Goal: Check status: Check status

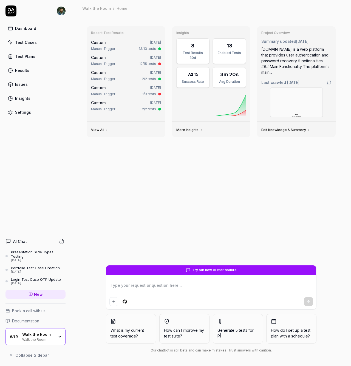
type textarea "*"
click at [30, 58] on div "Test Plans" at bounding box center [25, 57] width 20 height 6
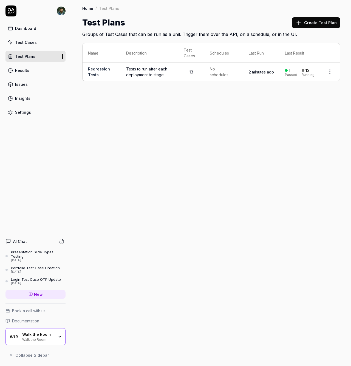
click at [100, 70] on link "Regression Tests" at bounding box center [99, 72] width 22 height 10
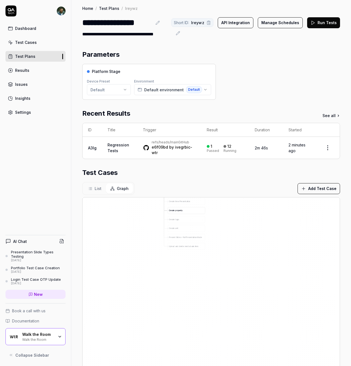
drag, startPoint x: 236, startPoint y: 294, endPoint x: 180, endPoint y: 212, distance: 99.8
click at [96, 192] on span "List" at bounding box center [98, 189] width 7 height 6
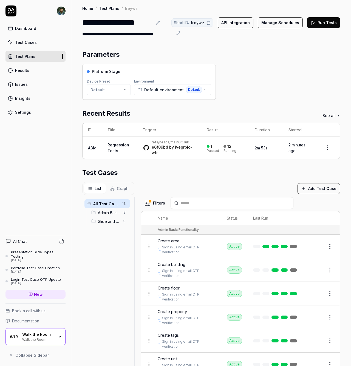
click at [124, 188] on button "Graph" at bounding box center [119, 189] width 27 height 10
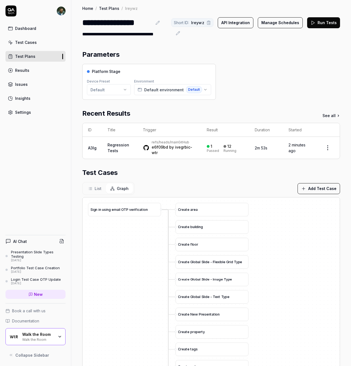
click at [64, 71] on div "Dashboard Test Cases Test Plans Results Issues Insights Settings" at bounding box center [35, 61] width 71 height 112
click at [40, 57] on link "Test Plans" at bounding box center [35, 56] width 60 height 11
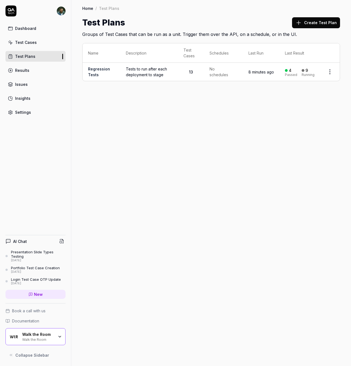
click at [158, 175] on div "Home / Test Plans Home / Test Plans Test Plans Create Test Plan Groups of Test …" at bounding box center [211, 183] width 280 height 366
click at [111, 71] on td "Regression Tests" at bounding box center [102, 72] width 38 height 18
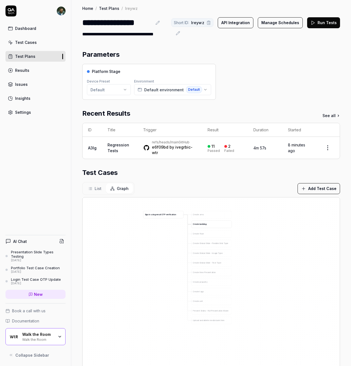
scroll to position [33, 0]
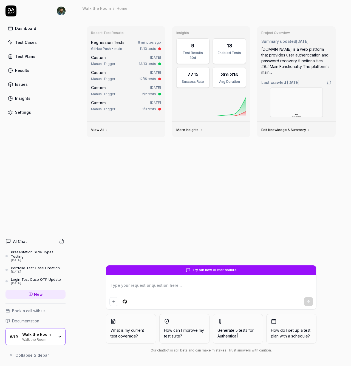
click at [111, 44] on link "Regression Tests" at bounding box center [107, 42] width 33 height 5
type textarea "*"
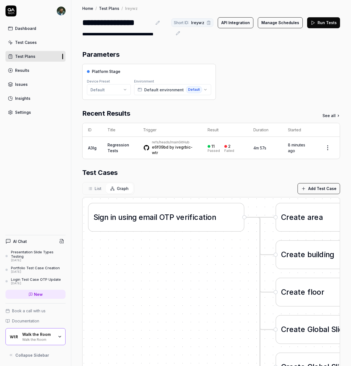
click at [112, 149] on link "Regression Tests" at bounding box center [119, 148] width 22 height 10
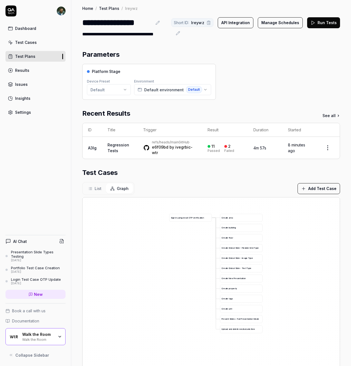
click at [228, 149] on div "2" at bounding box center [229, 146] width 2 height 5
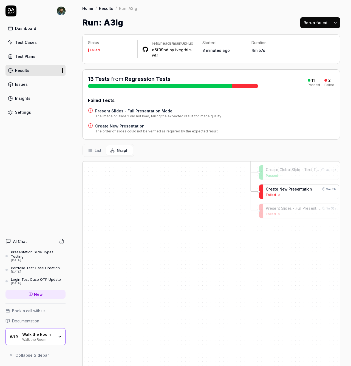
click at [280, 191] on span "N" at bounding box center [281, 189] width 3 height 4
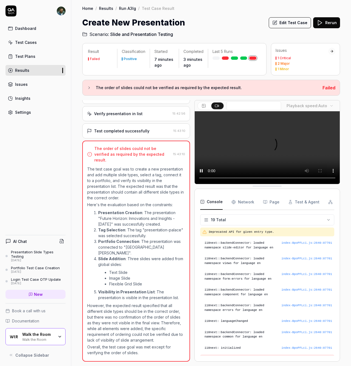
scroll to position [152, 0]
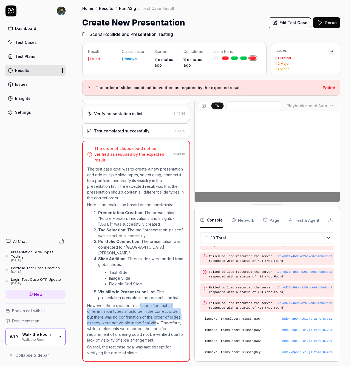
drag, startPoint x: 138, startPoint y: 305, endPoint x: 157, endPoint y: 324, distance: 26.6
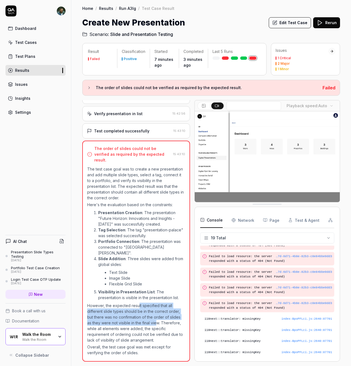
click at [157, 324] on p "However, the expected result specified that all different slide types should be…" at bounding box center [136, 323] width 98 height 40
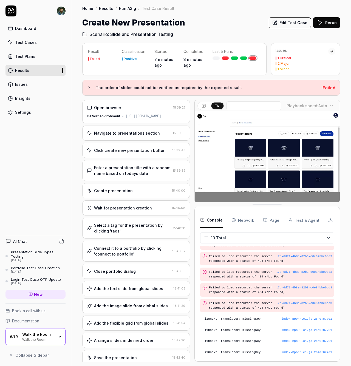
scroll to position [284, 0]
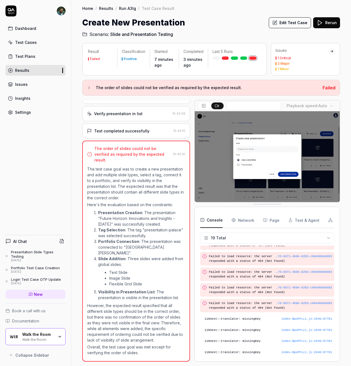
click at [116, 129] on div "Test completed successfully" at bounding box center [121, 131] width 55 height 6
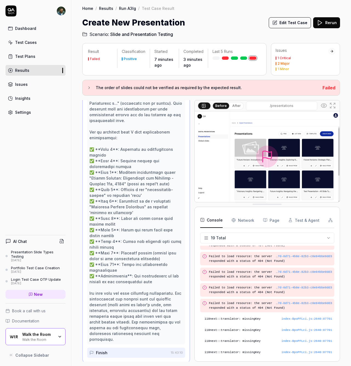
scroll to position [364, 0]
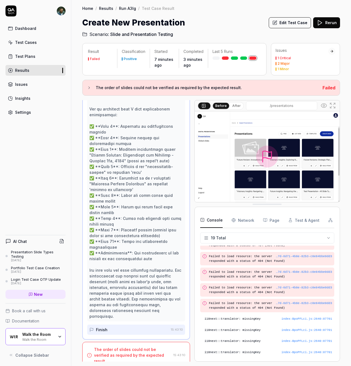
click at [115, 350] on div "The order of slides could not be verified as required by the expected result." at bounding box center [132, 355] width 77 height 17
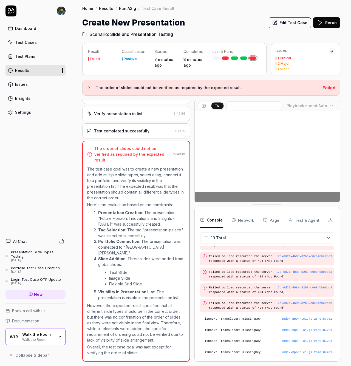
scroll to position [284, 0]
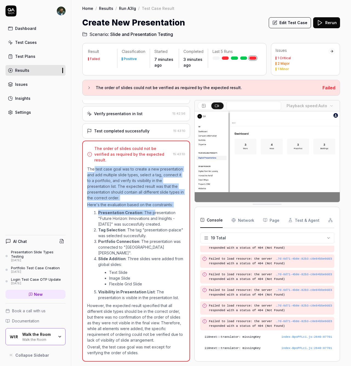
drag, startPoint x: 94, startPoint y: 162, endPoint x: 154, endPoint y: 210, distance: 77.0
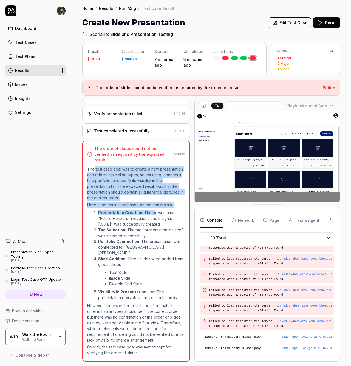
click at [151, 206] on div "The test case goal was to create a new presentation and add multiple slide type…" at bounding box center [136, 261] width 98 height 190
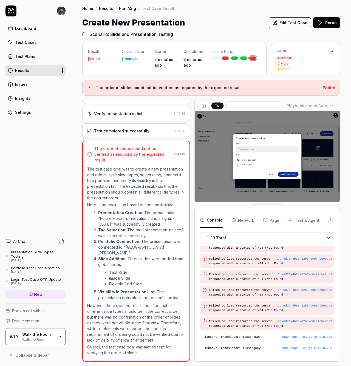
click at [139, 221] on li "Presentation Creation : The presentation "Future Horizon: Innovations and Insig…" at bounding box center [141, 218] width 87 height 17
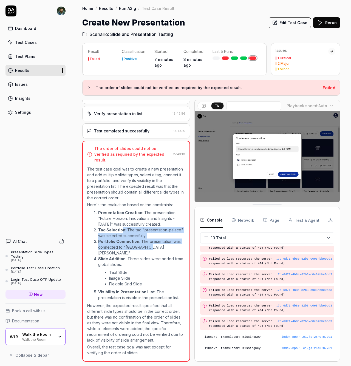
drag, startPoint x: 124, startPoint y: 230, endPoint x: 151, endPoint y: 247, distance: 32.0
click at [151, 246] on ol "Presentation Creation : The presentation "Future Horizon: Innovations and Insig…" at bounding box center [136, 255] width 98 height 93
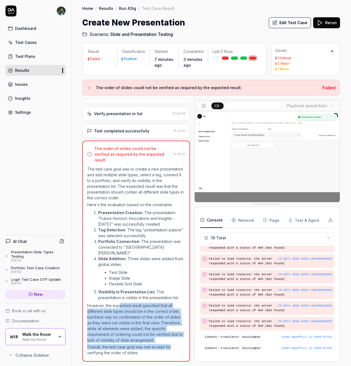
drag, startPoint x: 118, startPoint y: 306, endPoint x: 182, endPoint y: 349, distance: 77.0
click at [182, 349] on div "The order of slides could not be verified as required by the expected result. 1…" at bounding box center [136, 251] width 108 height 221
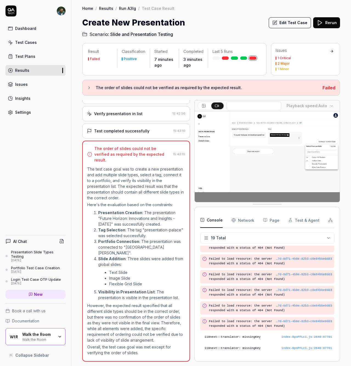
click at [143, 277] on li "Image Slide" at bounding box center [147, 279] width 76 height 6
click at [290, 58] on div "1 Critical" at bounding box center [284, 58] width 13 height 3
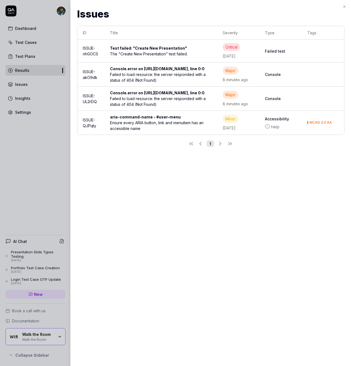
click at [43, 209] on div at bounding box center [175, 183] width 351 height 366
